Goal: Obtain resource: Download file/media

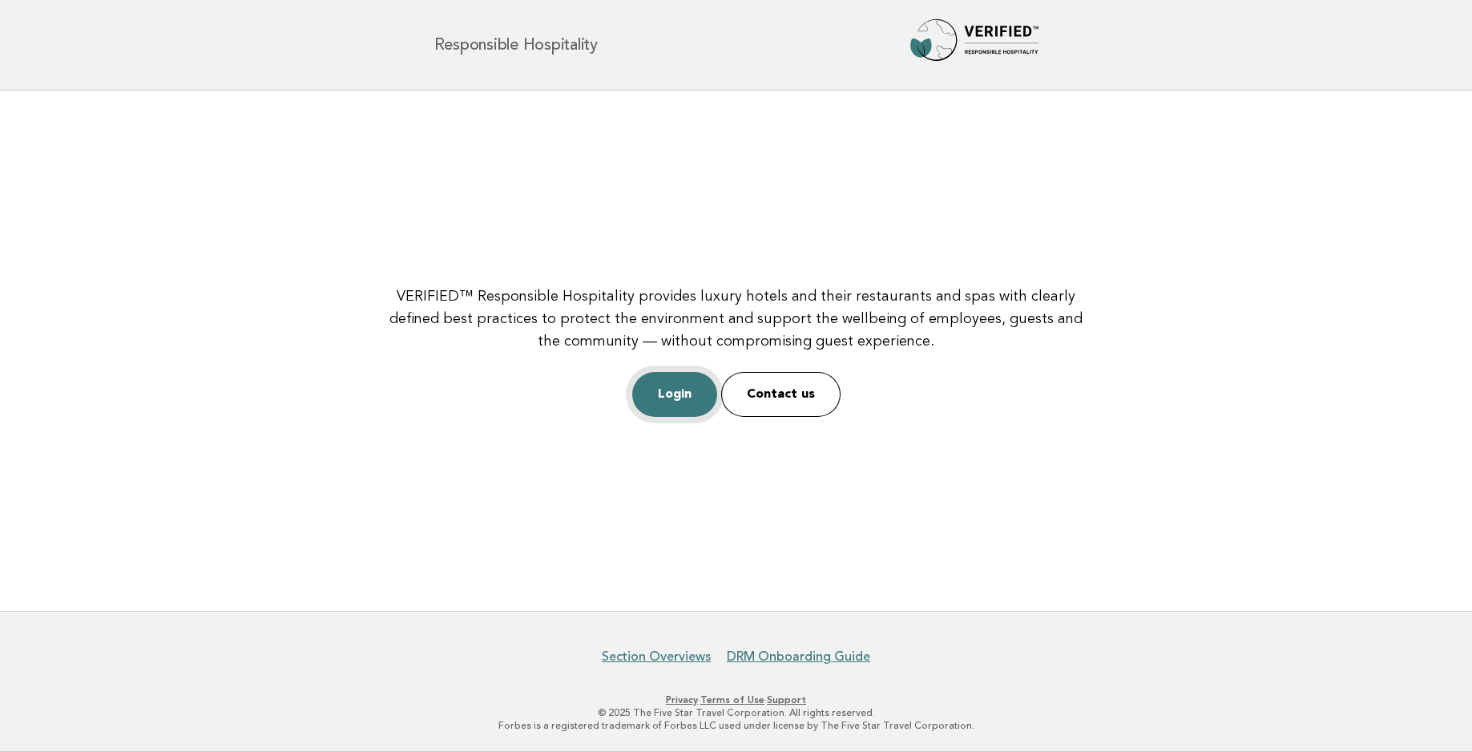
click at [699, 390] on link "Login" at bounding box center [674, 394] width 85 height 45
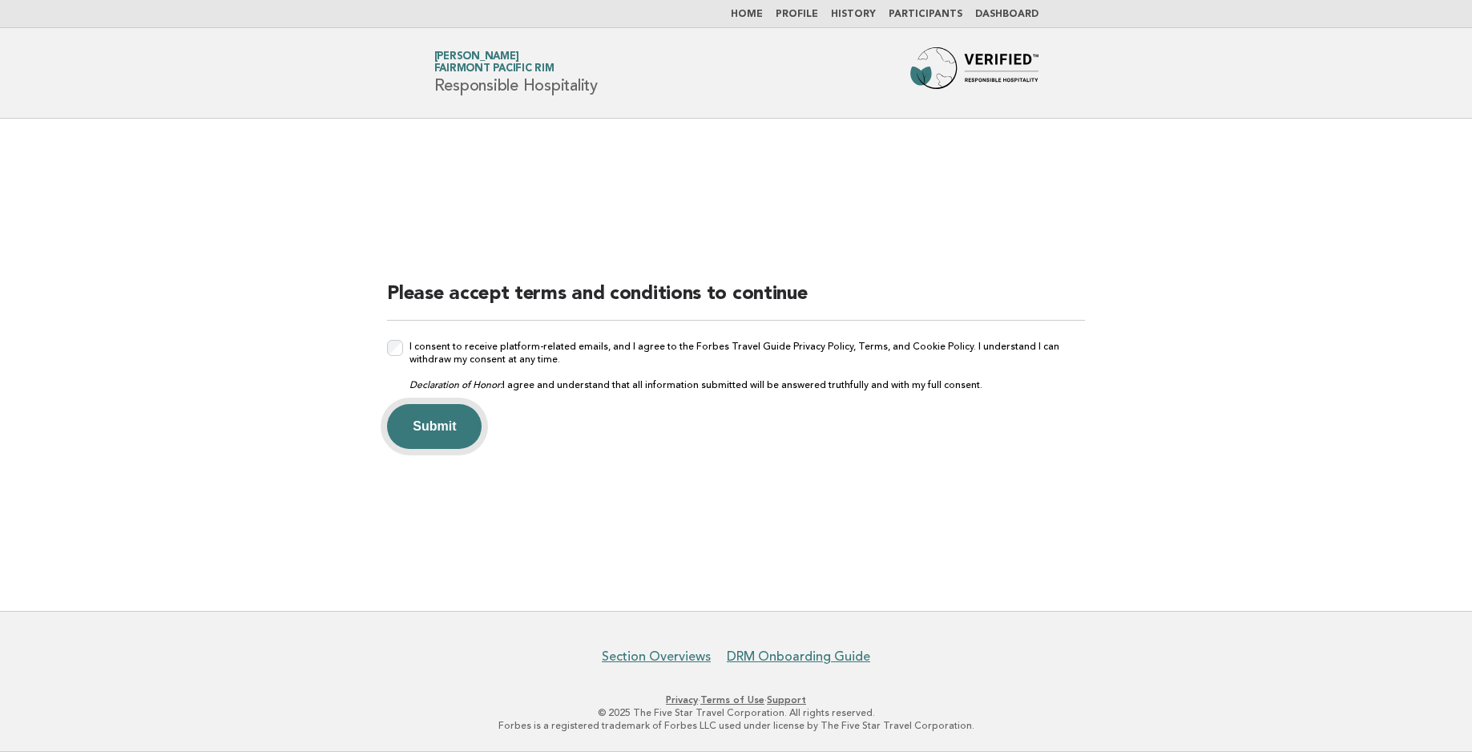
click at [451, 429] on button "Submit" at bounding box center [434, 426] width 95 height 45
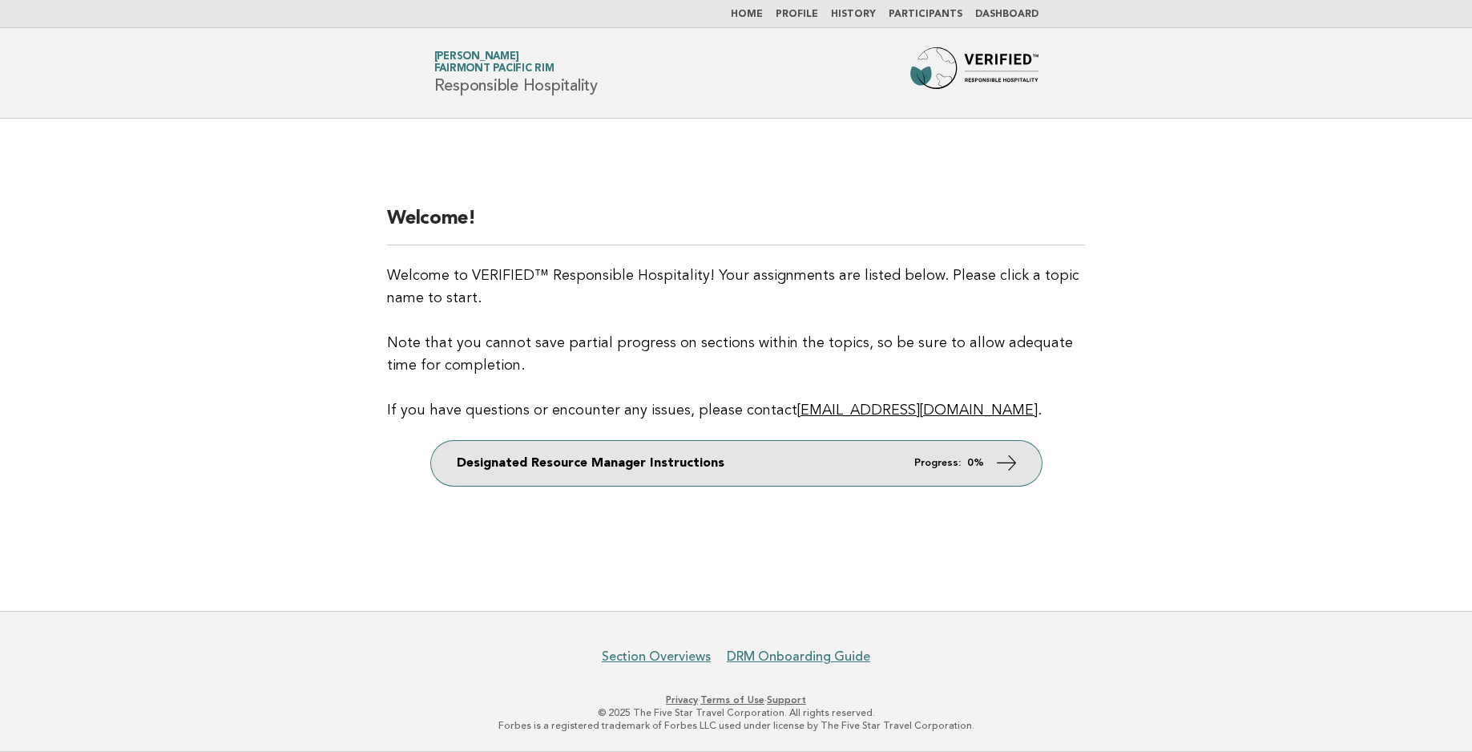
click at [985, 470] on link "Designated Resource Manager Instructions Progress: 0%" at bounding box center [736, 463] width 611 height 45
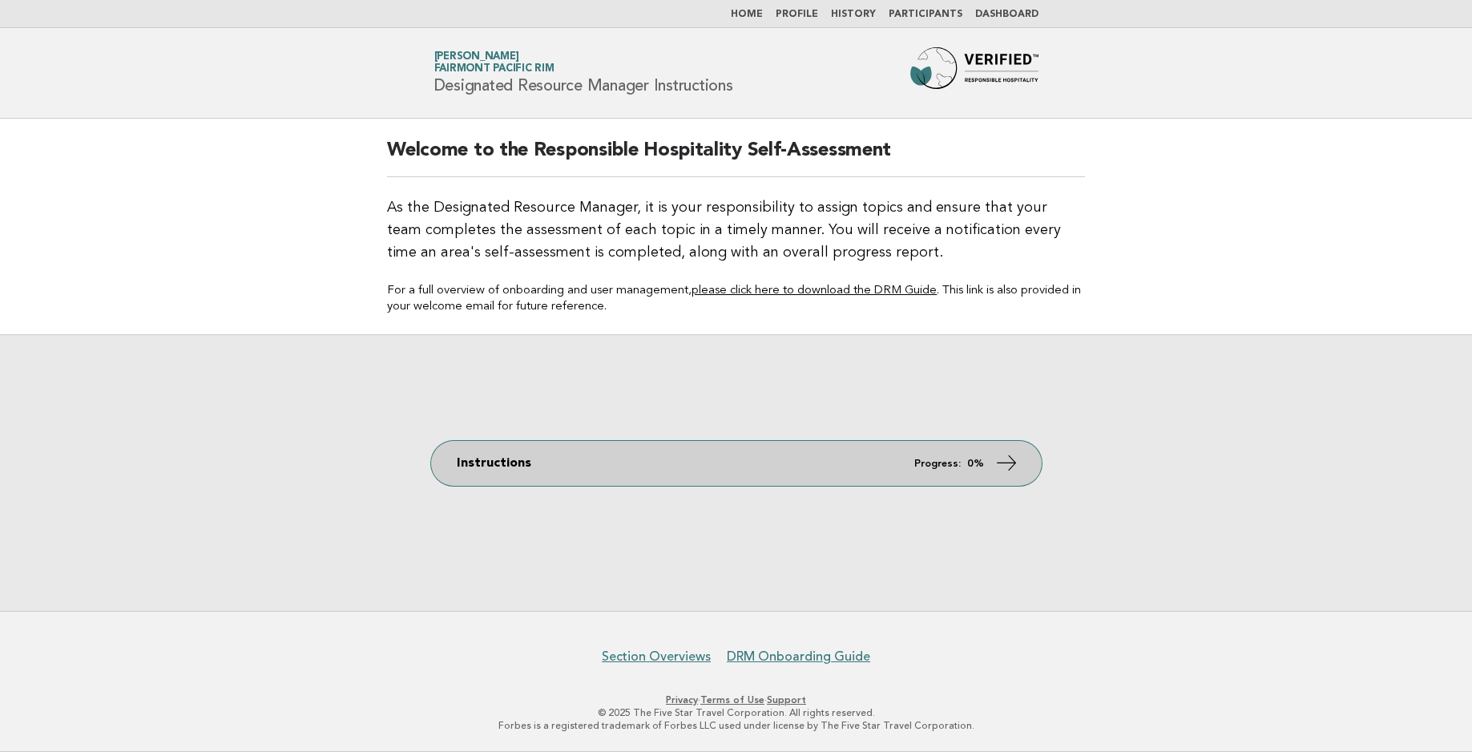
click at [1010, 470] on icon at bounding box center [1005, 462] width 23 height 23
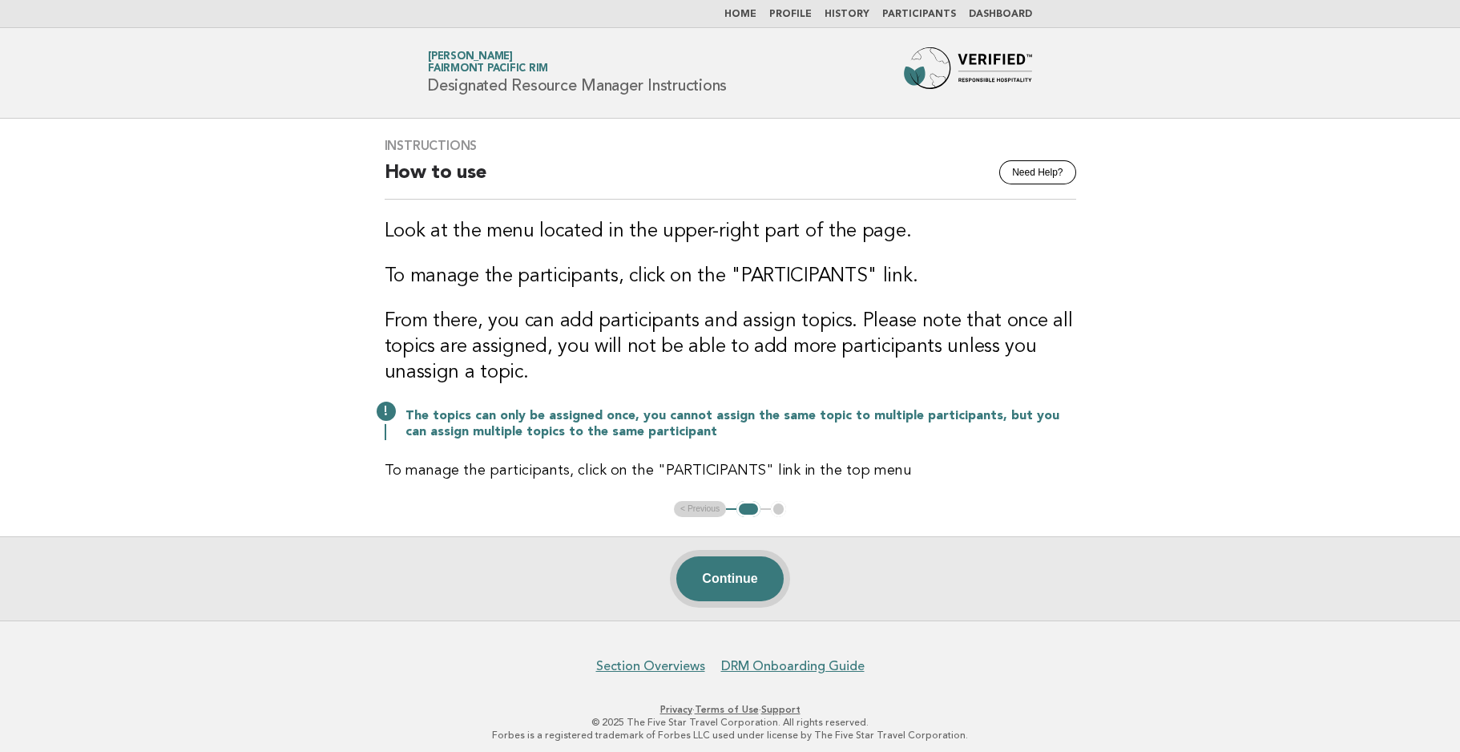
click at [744, 588] on button "Continue" at bounding box center [729, 578] width 107 height 45
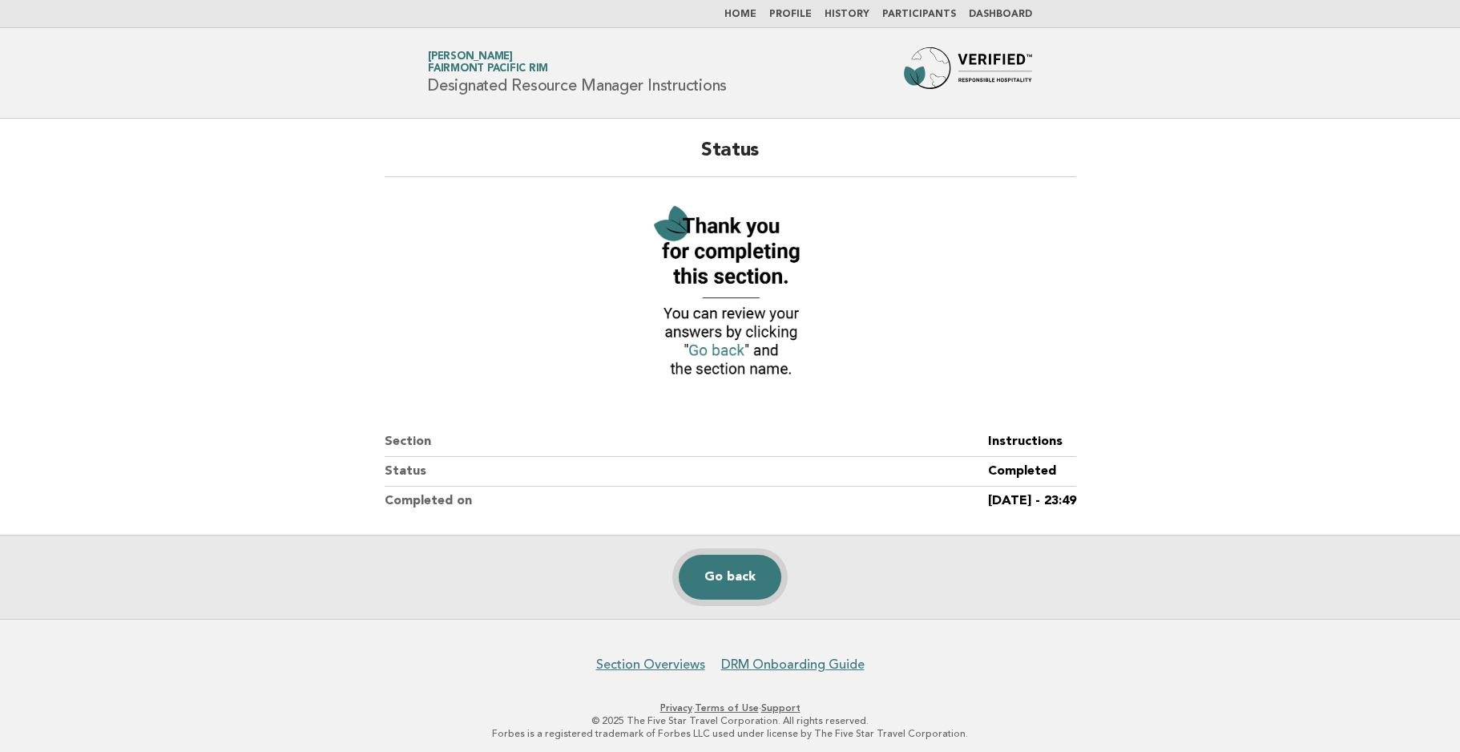
click at [744, 588] on link "Go back" at bounding box center [730, 576] width 103 height 45
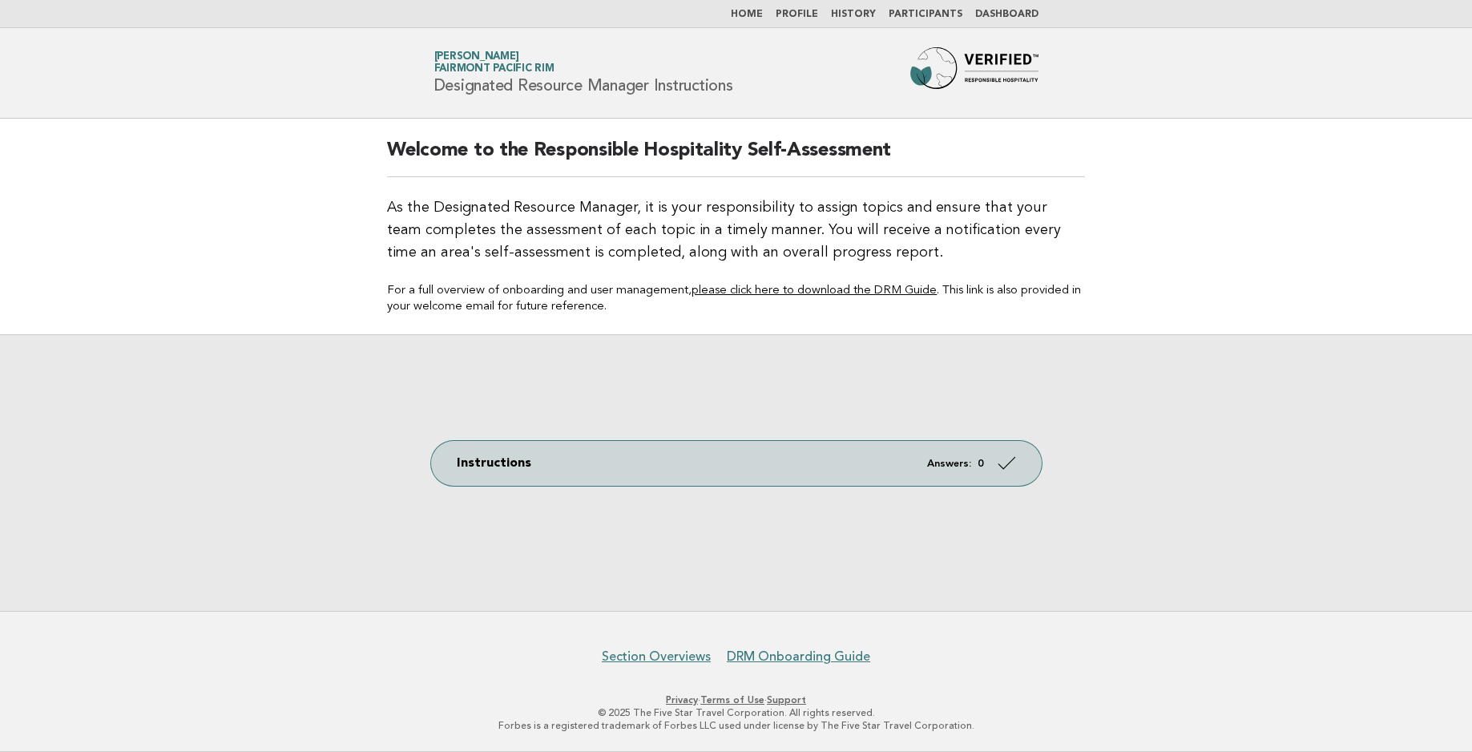
click at [831, 287] on link "please click here to download the DRM Guide" at bounding box center [813, 290] width 245 height 12
